Goal: Answer question/provide support

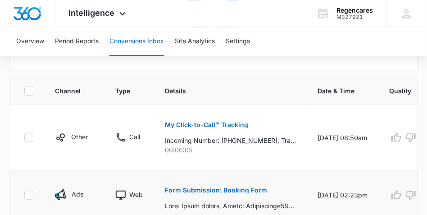
scroll to position [495, 0]
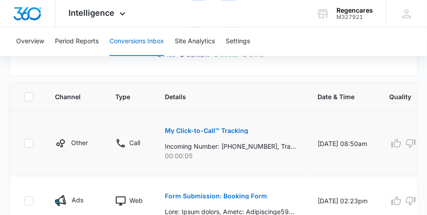
click at [230, 131] on p "My Click-to-Call™ Tracking" at bounding box center [206, 130] width 83 height 6
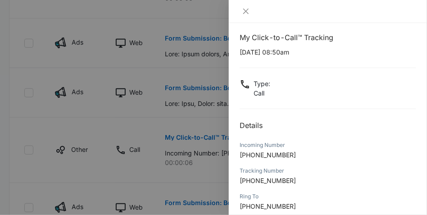
scroll to position [0, 0]
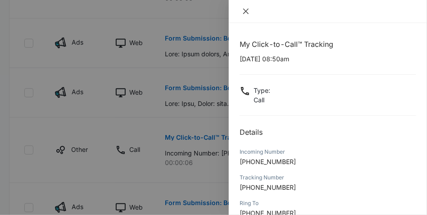
click at [245, 12] on icon "close" at bounding box center [245, 11] width 7 height 7
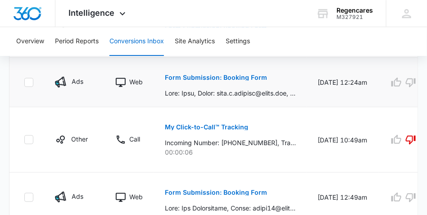
scroll to position [653, 0]
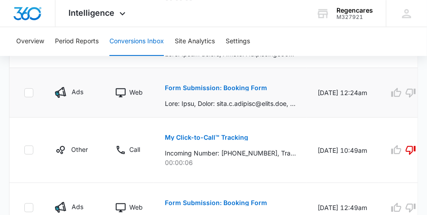
click at [220, 89] on p "Form Submission: Booking Form" at bounding box center [216, 88] width 102 height 6
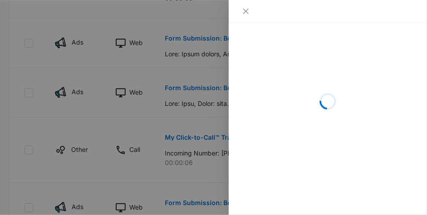
click at [213, 88] on div at bounding box center [213, 107] width 427 height 215
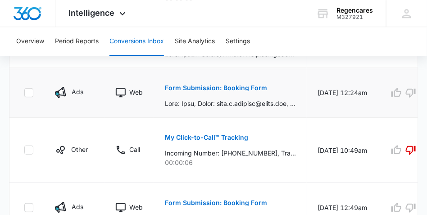
click at [299, 87] on td "Form Submission: Booking Form" at bounding box center [230, 93] width 153 height 50
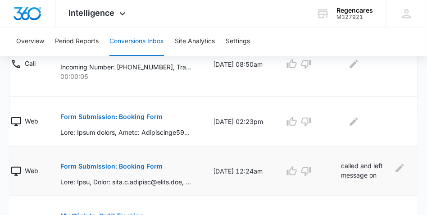
scroll to position [563, 0]
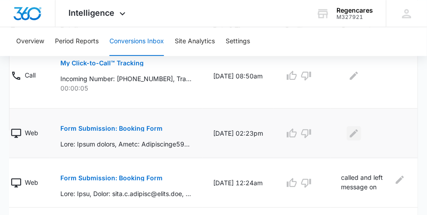
click at [352, 133] on icon "Edit Comments" at bounding box center [354, 133] width 8 height 8
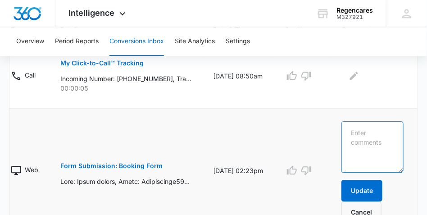
click at [347, 131] on textarea at bounding box center [372, 146] width 62 height 51
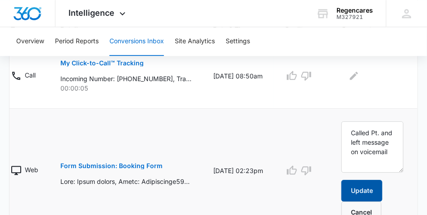
click at [364, 193] on button "Update" at bounding box center [361, 191] width 41 height 22
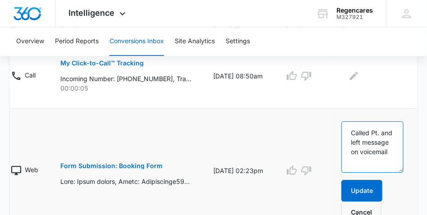
click at [390, 153] on textarea "Called Pt. and left message on voicemail" at bounding box center [372, 146] width 62 height 51
type textarea "Called Pt. and left message on voicemail,"
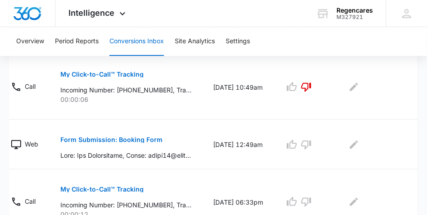
scroll to position [751, 0]
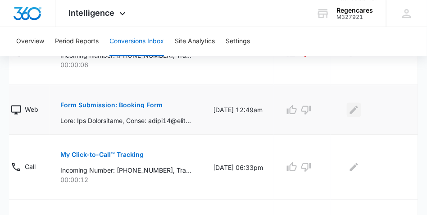
click at [351, 111] on icon "Edit Comments" at bounding box center [354, 109] width 8 height 8
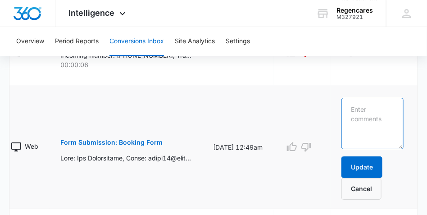
click at [345, 104] on textarea at bounding box center [372, 123] width 62 height 51
click at [391, 130] on textarea "Patient came in for consultation" at bounding box center [372, 123] width 62 height 51
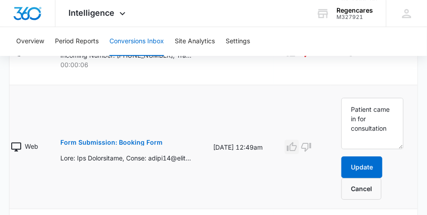
click at [290, 145] on icon "button" at bounding box center [292, 146] width 10 height 9
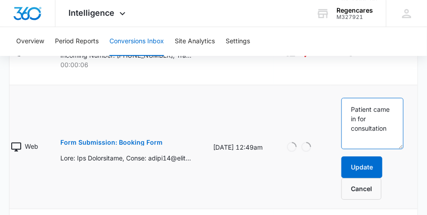
click at [390, 130] on textarea "Patient came in for consultation" at bounding box center [372, 123] width 62 height 51
type textarea "Patient came in for consultation-9/16"
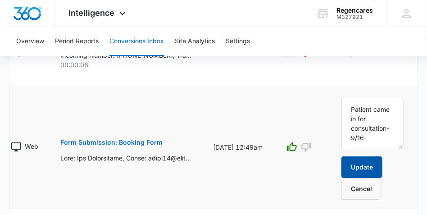
drag, startPoint x: 372, startPoint y: 171, endPoint x: 365, endPoint y: 165, distance: 8.9
click at [371, 170] on button "Update" at bounding box center [361, 167] width 41 height 22
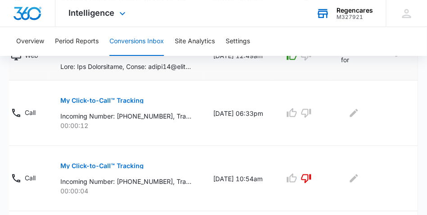
scroll to position [818, 0]
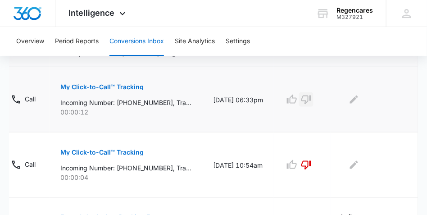
click at [305, 100] on icon "button" at bounding box center [306, 99] width 11 height 11
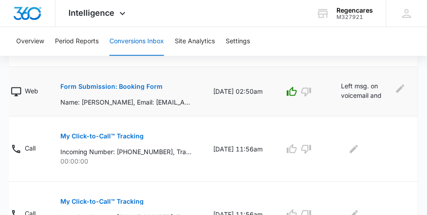
scroll to position [999, 0]
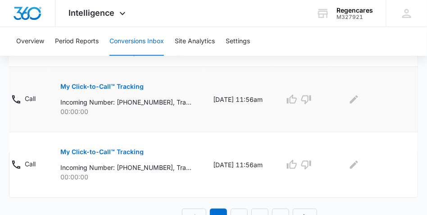
click at [122, 87] on p "My Click-to-Call™ Tracking" at bounding box center [101, 87] width 83 height 6
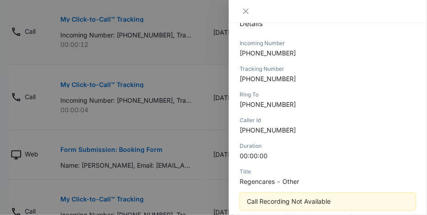
scroll to position [113, 0]
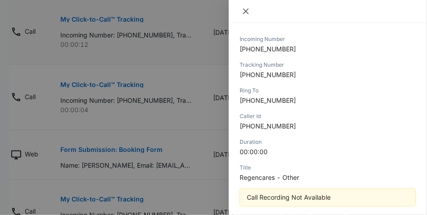
click at [244, 13] on icon "close" at bounding box center [245, 11] width 7 height 7
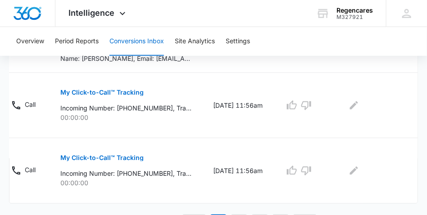
scroll to position [999, 0]
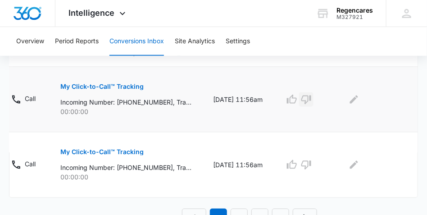
click at [305, 97] on icon "button" at bounding box center [306, 99] width 11 height 11
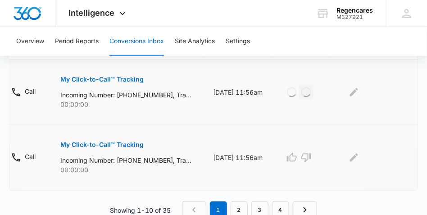
scroll to position [1013, 0]
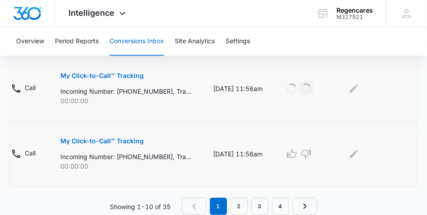
click at [114, 138] on p "My Click-to-Call™ Tracking" at bounding box center [101, 141] width 83 height 6
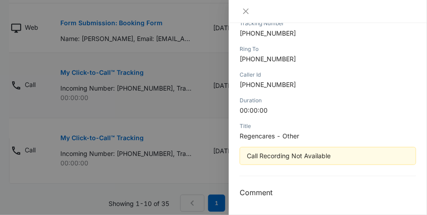
scroll to position [154, 0]
click at [201, 119] on div at bounding box center [213, 107] width 427 height 215
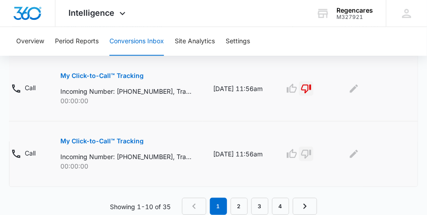
click at [304, 150] on icon "button" at bounding box center [306, 154] width 11 height 11
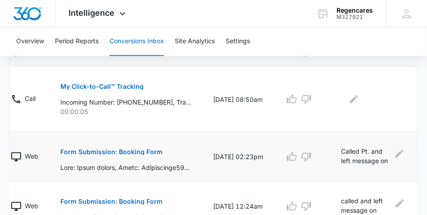
scroll to position [517, 0]
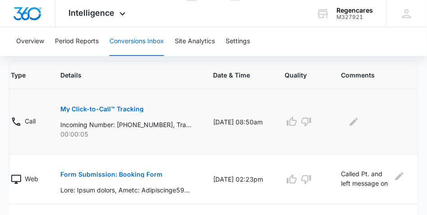
click at [105, 109] on p "My Click-to-Call™ Tracking" at bounding box center [101, 109] width 83 height 6
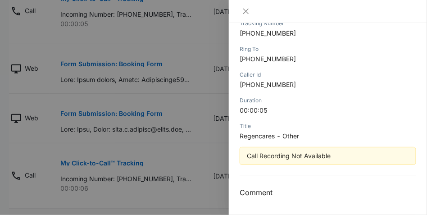
scroll to position [630, 0]
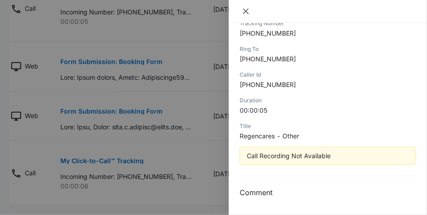
click at [246, 11] on icon "close" at bounding box center [245, 11] width 5 height 5
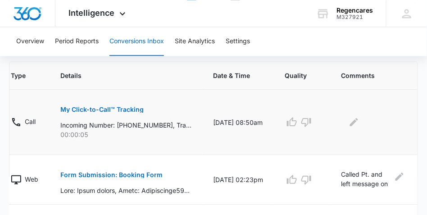
scroll to position [517, 0]
drag, startPoint x: 274, startPoint y: 139, endPoint x: 269, endPoint y: 136, distance: 5.6
click at [272, 137] on tr "Other Call My Click-to-Call™ Tracking Incoming Number: +19136815702, Tracking N…" at bounding box center [161, 121] width 513 height 65
click at [213, 127] on td "09/16/25 at 08:50am" at bounding box center [238, 121] width 72 height 65
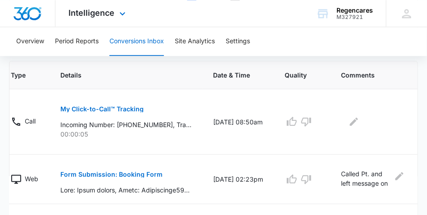
click at [261, 15] on div "Intelligence Apps Reputation Forms CRM Email Social Payments POS Content Ads In…" at bounding box center [213, 13] width 427 height 27
click at [260, 15] on div "Intelligence Apps Reputation Forms CRM Email Social Payments POS Content Ads In…" at bounding box center [213, 13] width 427 height 27
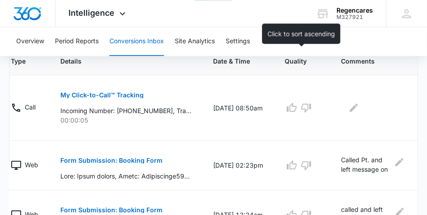
scroll to position [563, 0]
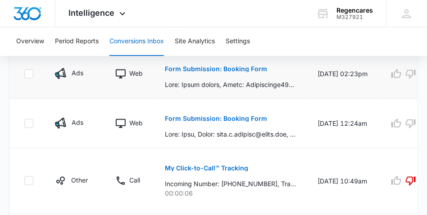
scroll to position [631, 0]
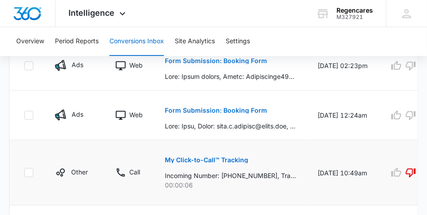
drag, startPoint x: 215, startPoint y: 105, endPoint x: 195, endPoint y: 195, distance: 91.8
click at [210, 127] on div "Form Submission: Booking Form" at bounding box center [230, 115] width 131 height 31
